Goal: Task Accomplishment & Management: Manage account settings

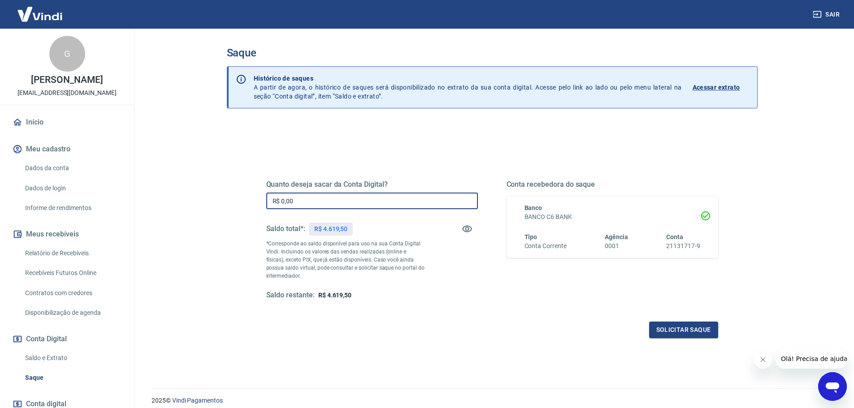
drag, startPoint x: 313, startPoint y: 207, endPoint x: 243, endPoint y: 206, distance: 69.9
click at [243, 206] on div "Quanto deseja sacar da Conta Digital? R$ 0,00 ​ Saldo total*: R$ 4.619,50 *Corr…" at bounding box center [492, 283] width 531 height 320
type input "R$ 4.619,50"
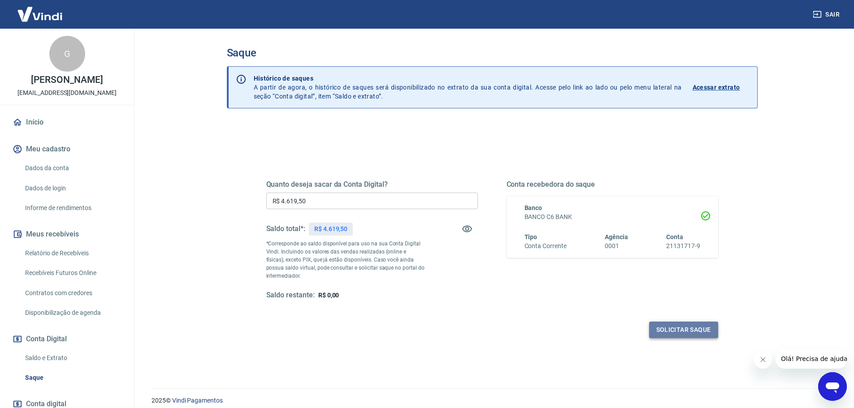
click at [676, 334] on button "Solicitar saque" at bounding box center [683, 330] width 69 height 17
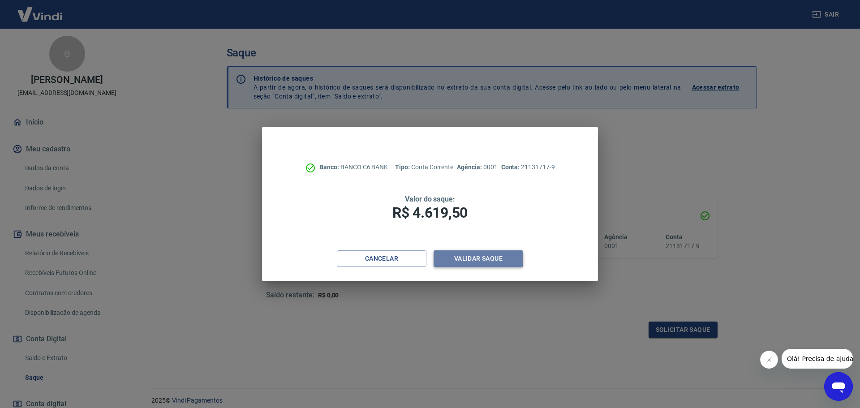
click at [471, 258] on button "Validar saque" at bounding box center [479, 259] width 90 height 17
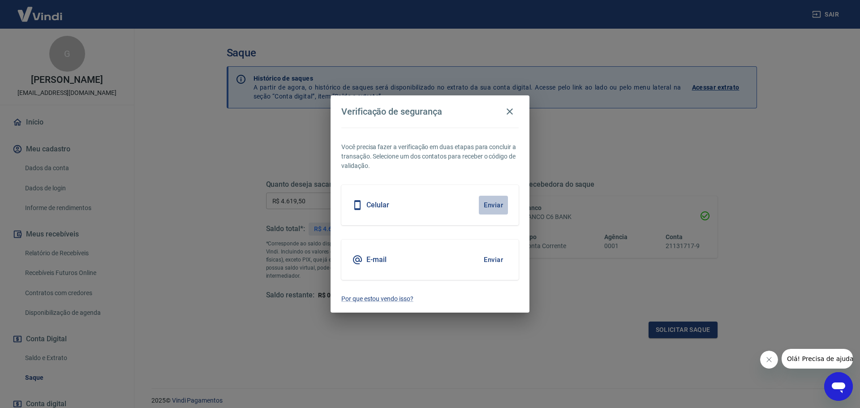
click at [498, 211] on button "Enviar" at bounding box center [493, 205] width 29 height 19
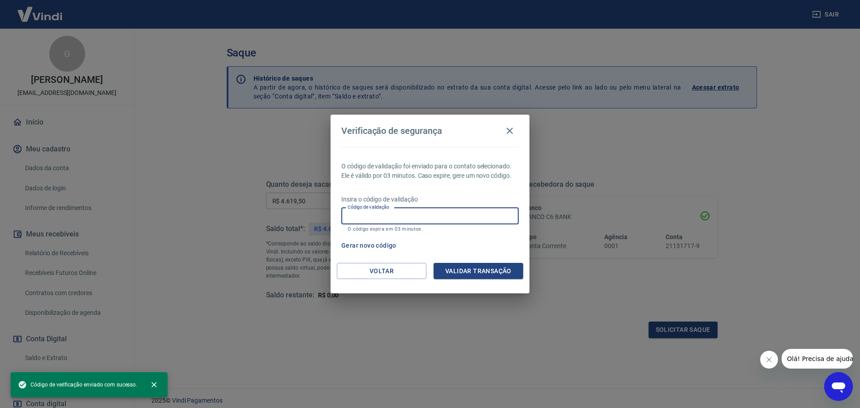
click at [498, 211] on input "Código de validação" at bounding box center [429, 216] width 177 height 17
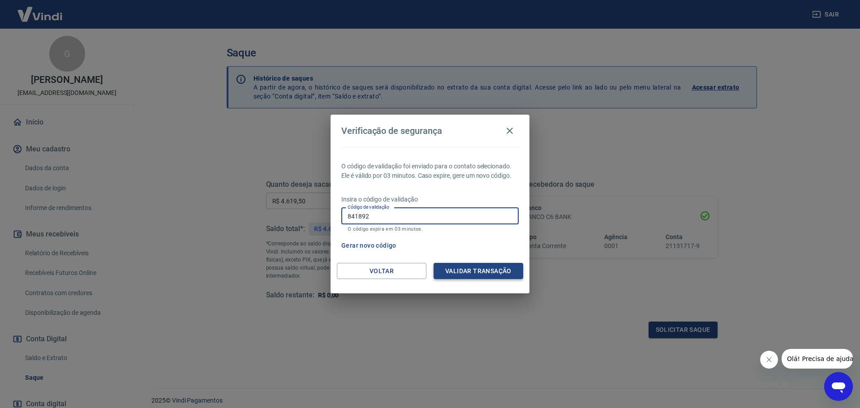
type input "841892"
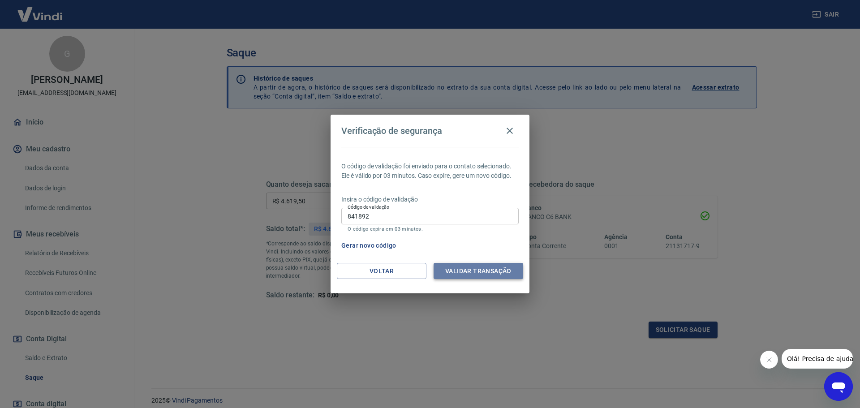
click at [490, 271] on button "Validar transação" at bounding box center [479, 271] width 90 height 17
